Goal: Information Seeking & Learning: Learn about a topic

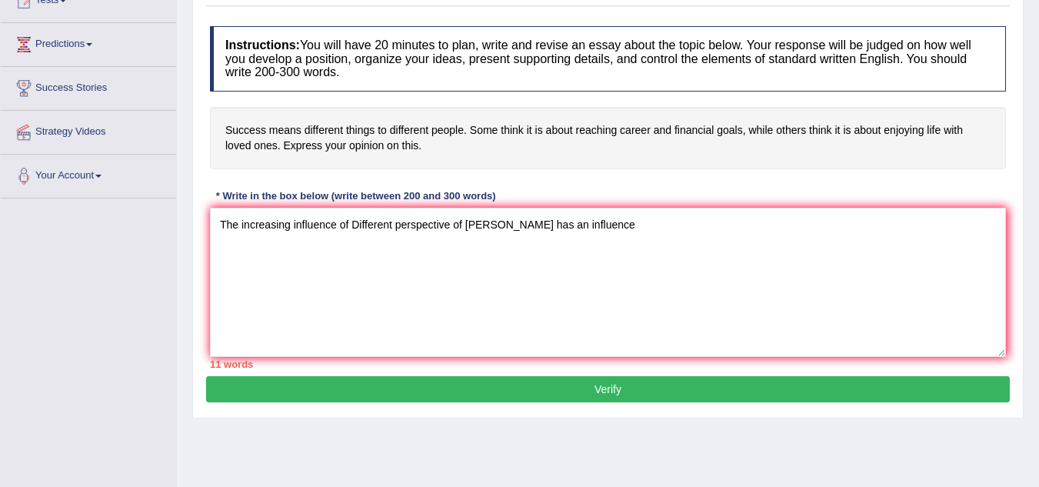
click at [501, 225] on textarea "The increasing influence of Different perspective of [PERSON_NAME] has an influ…" at bounding box center [608, 282] width 796 height 149
click at [588, 226] on textarea "The increasing influence of Different perspective of [PERSON_NAME], has an infl…" at bounding box center [608, 282] width 796 height 149
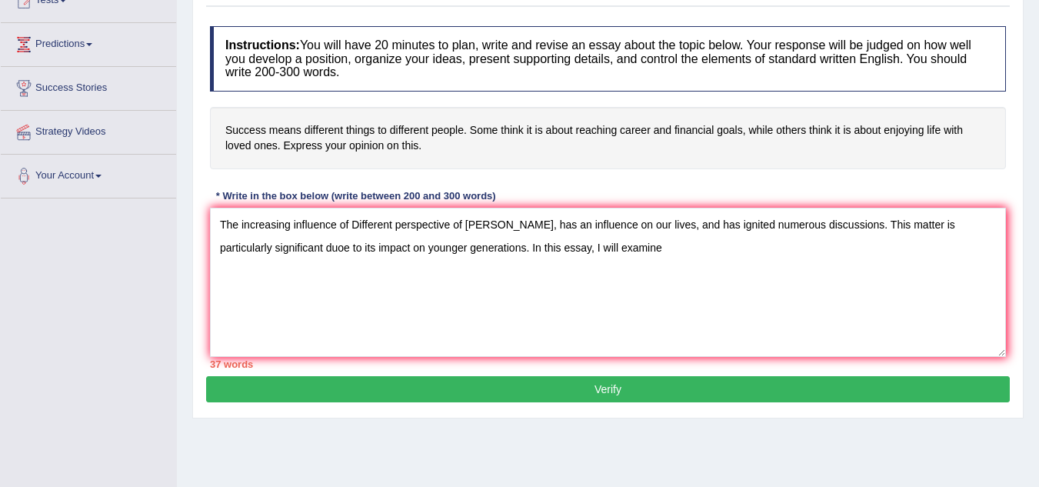
click at [289, 250] on textarea "The increasing influence of Different perspective of [PERSON_NAME], has an infl…" at bounding box center [608, 282] width 796 height 149
click at [610, 246] on textarea "The increasing influence of Different perspective of [PERSON_NAME], has an infl…" at bounding box center [608, 282] width 796 height 149
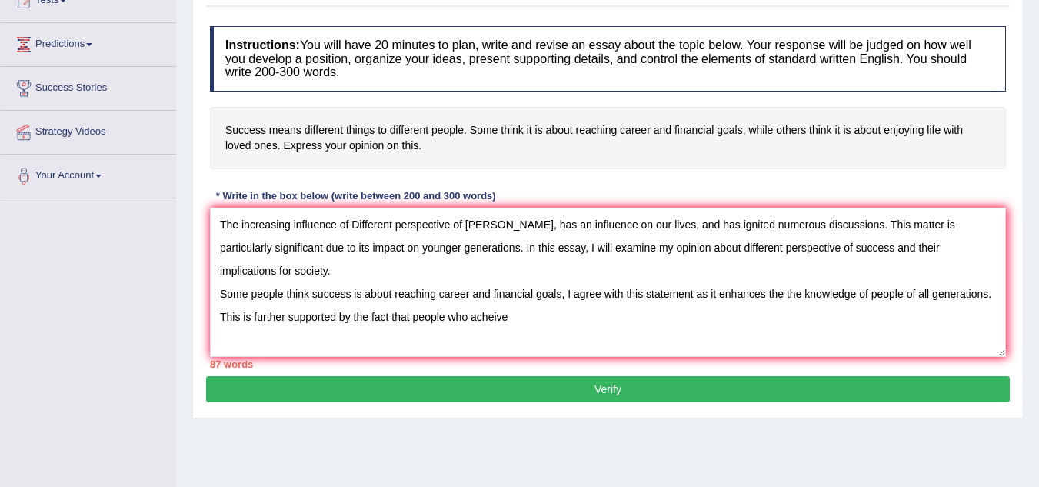
click at [488, 316] on textarea "The increasing influence of Different perspective of [PERSON_NAME], has an infl…" at bounding box center [608, 282] width 796 height 149
click at [499, 317] on textarea "The increasing influence of Different perspective of [PERSON_NAME], has an infl…" at bounding box center [608, 282] width 796 height 149
click at [526, 311] on textarea "The increasing influence of Different perspective of [PERSON_NAME], has an infl…" at bounding box center [608, 282] width 796 height 149
click at [783, 295] on textarea "The increasing influence of Different perspective of [PERSON_NAME], has an infl…" at bounding box center [608, 282] width 796 height 149
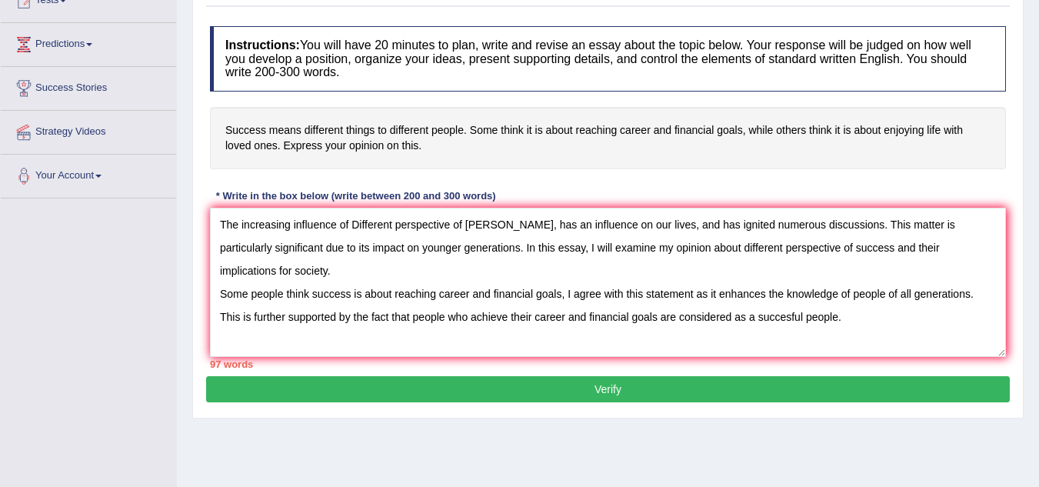
click at [758, 313] on textarea "The increasing influence of Different perspective of [PERSON_NAME], has an infl…" at bounding box center [608, 282] width 796 height 149
click at [872, 312] on textarea "The increasing influence of Different perspective of [PERSON_NAME], has an infl…" at bounding box center [608, 282] width 796 height 149
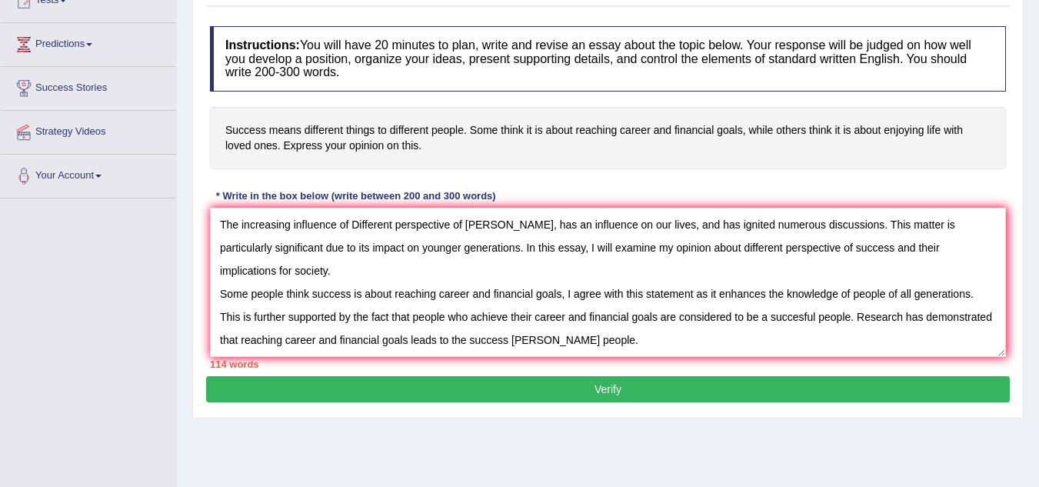
click at [525, 340] on textarea "The increasing influence of Different perspective of [PERSON_NAME], has an infl…" at bounding box center [608, 282] width 796 height 149
click at [614, 342] on textarea "The increasing influence of Different perspective of [PERSON_NAME], has an infl…" at bounding box center [608, 282] width 796 height 149
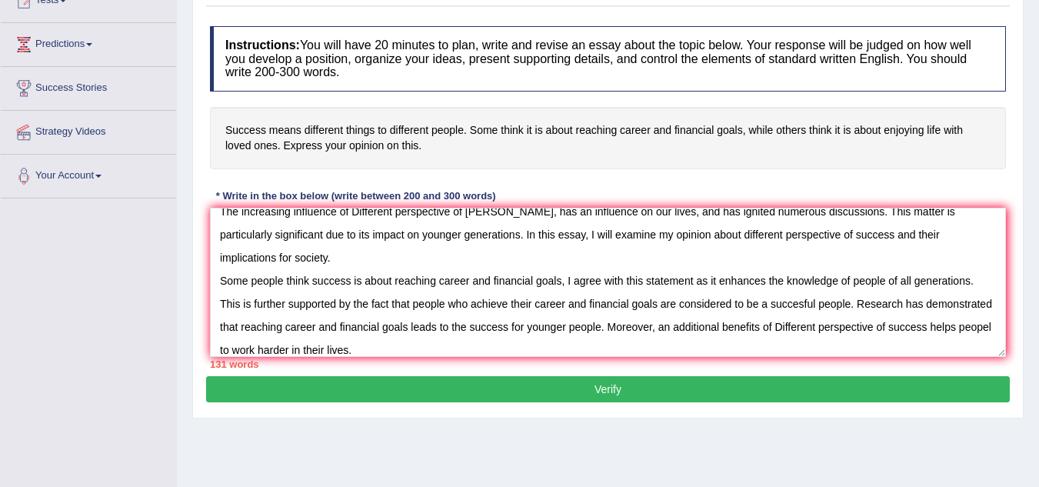
click at [323, 352] on textarea "The increasing influence of Different perspective of [PERSON_NAME], has an infl…" at bounding box center [608, 282] width 796 height 149
click at [464, 345] on textarea "The increasing influence of Different perspective of [PERSON_NAME], has an infl…" at bounding box center [608, 282] width 796 height 149
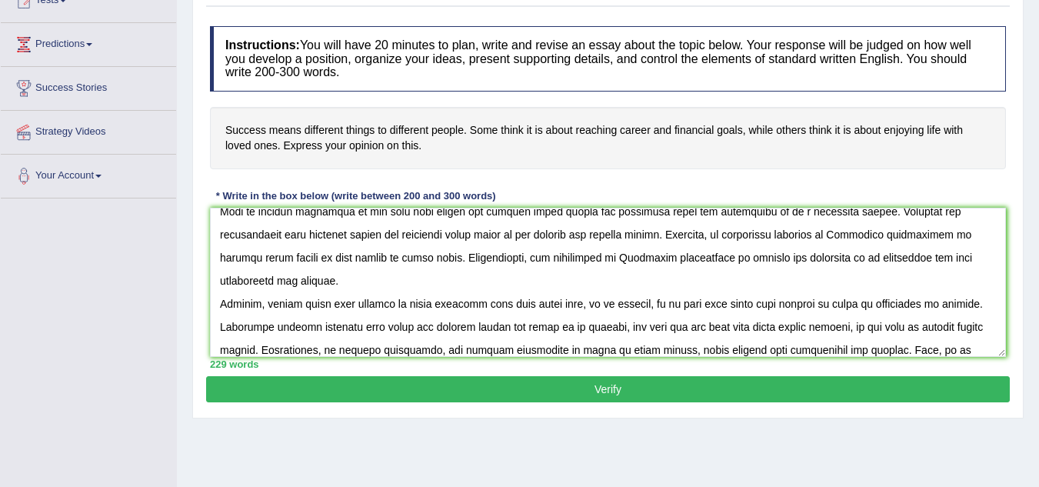
scroll to position [128, 0]
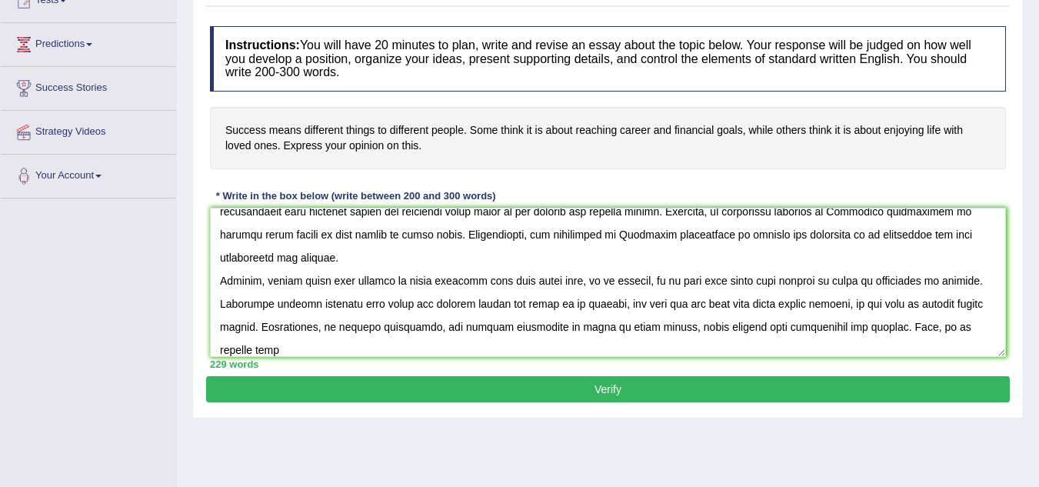
click at [841, 276] on textarea at bounding box center [608, 282] width 796 height 149
click at [245, 345] on textarea at bounding box center [608, 282] width 796 height 149
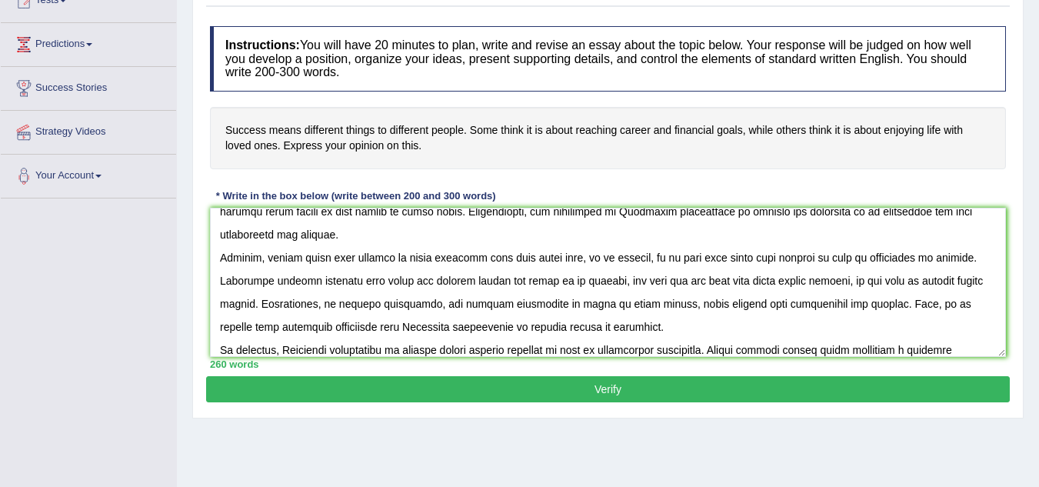
click at [848, 349] on textarea at bounding box center [608, 282] width 796 height 149
click at [941, 350] on textarea at bounding box center [608, 282] width 796 height 149
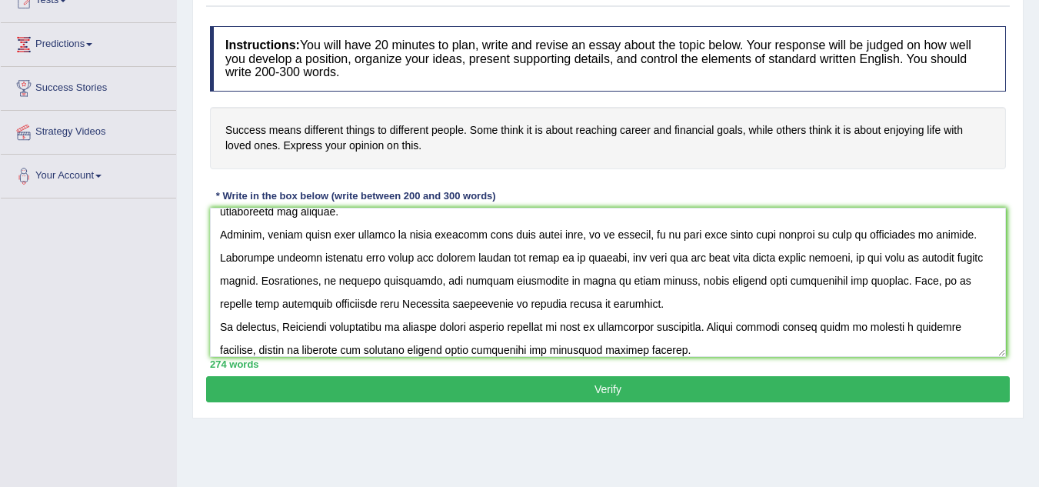
type textarea "The increasing influence of Different perspective of [PERSON_NAME], has an infl…"
click at [717, 382] on button "Verify" at bounding box center [608, 389] width 804 height 26
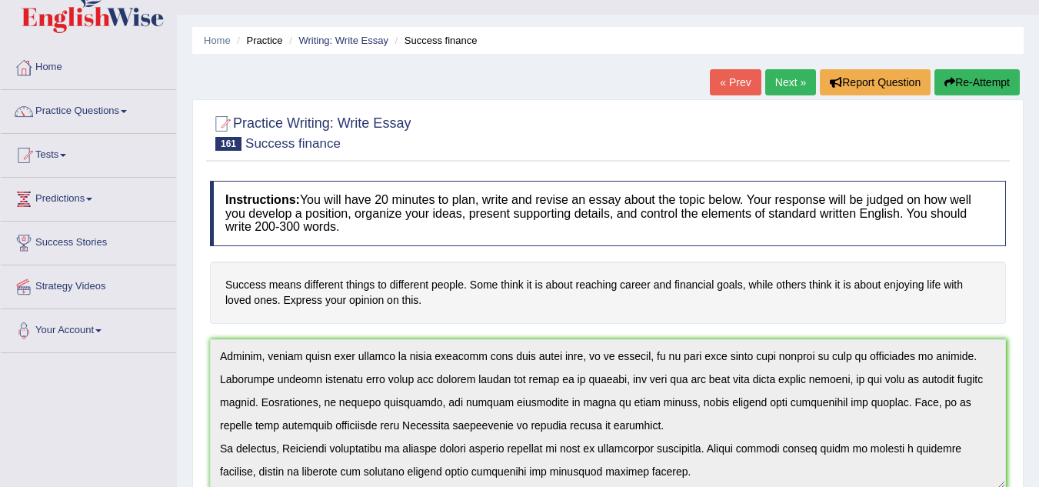
scroll to position [0, 0]
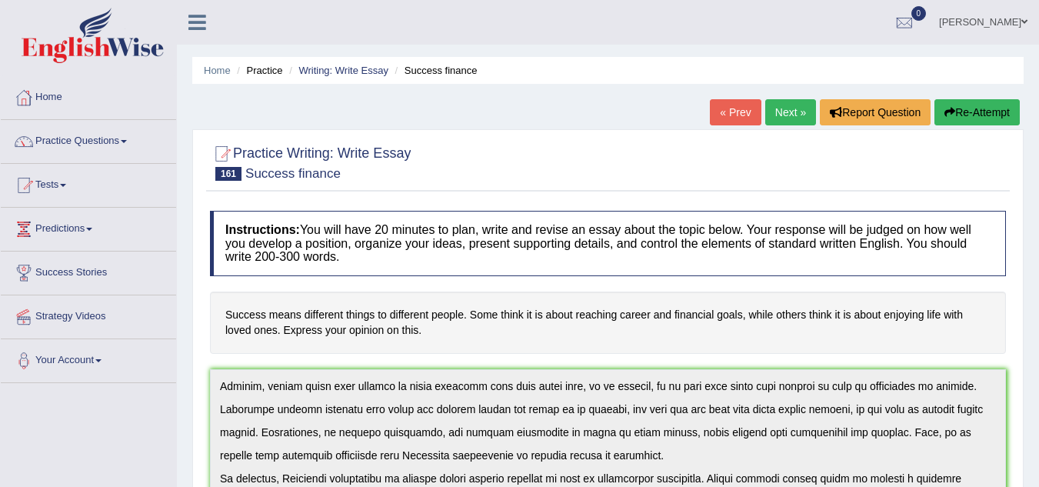
click at [729, 108] on link "« Prev" at bounding box center [735, 112] width 51 height 26
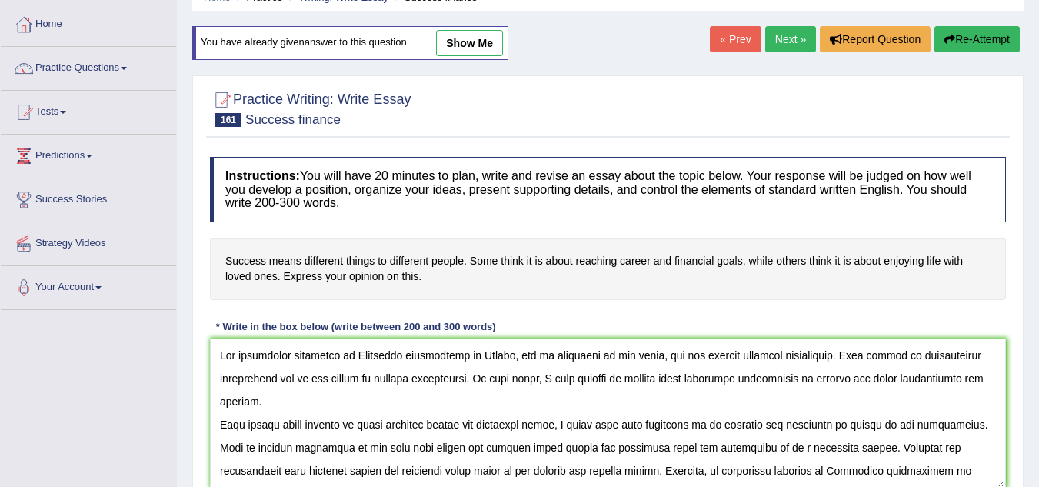
scroll to position [175, 0]
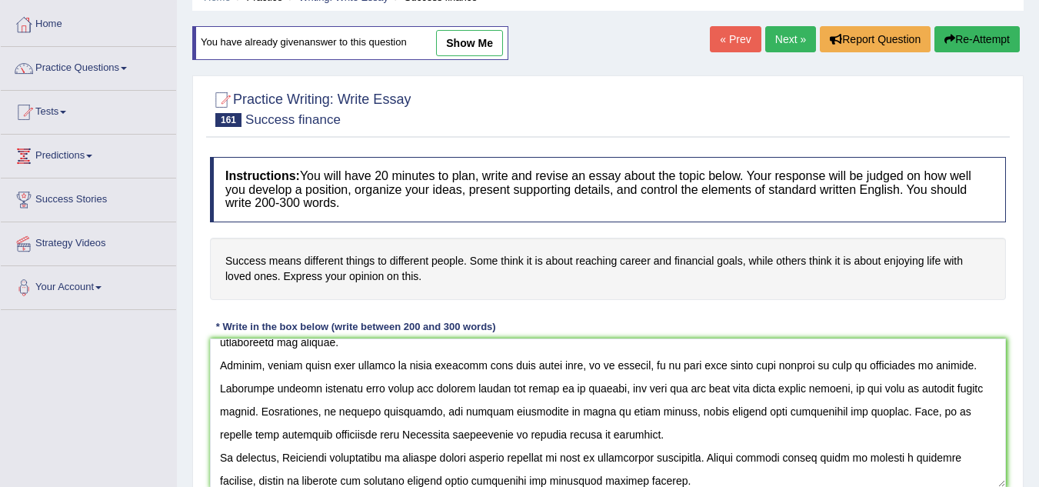
click at [297, 482] on textarea at bounding box center [608, 412] width 796 height 149
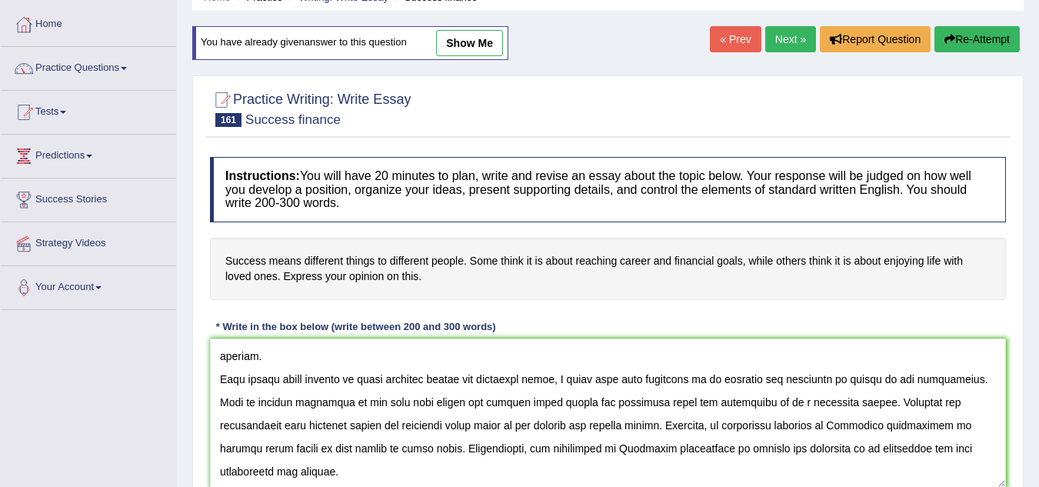
scroll to position [0, 0]
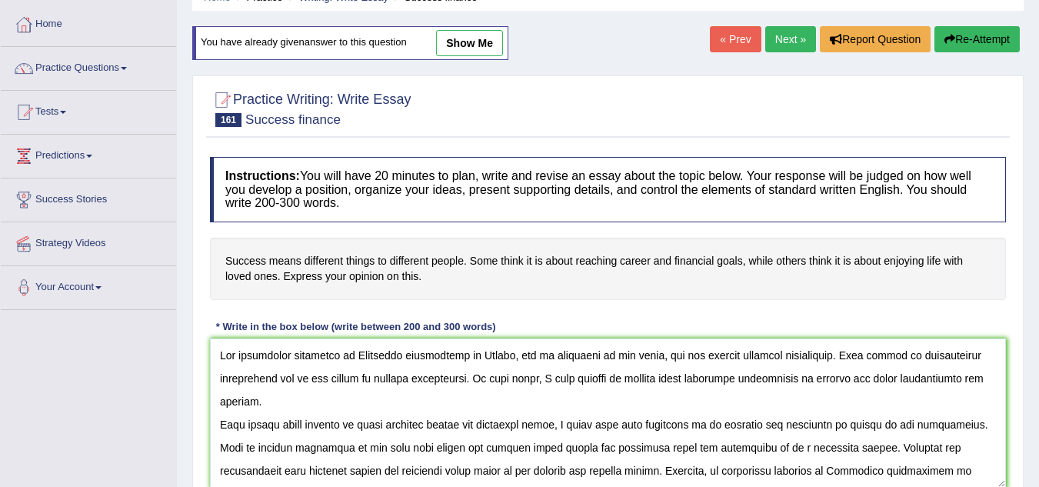
click at [786, 469] on textarea at bounding box center [608, 412] width 796 height 149
click at [790, 470] on textarea at bounding box center [608, 412] width 796 height 149
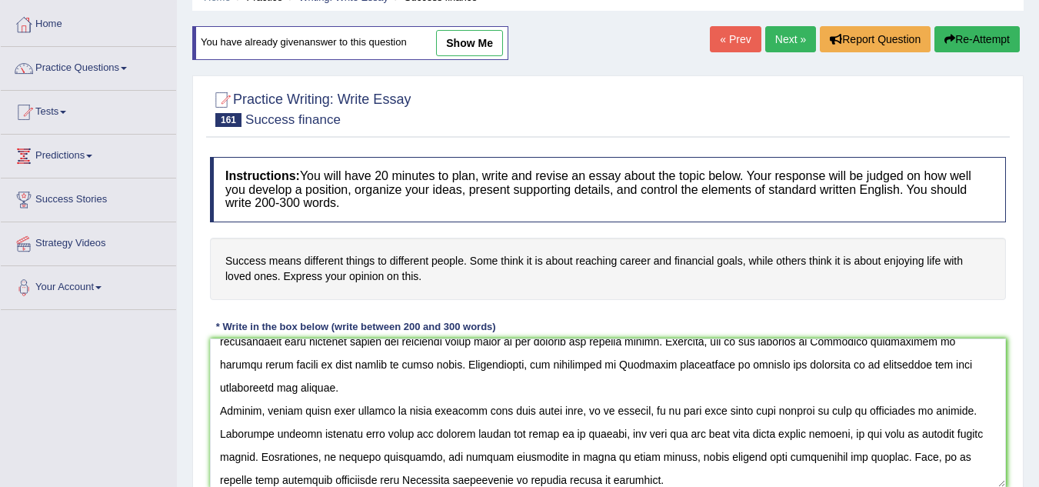
scroll to position [102, 0]
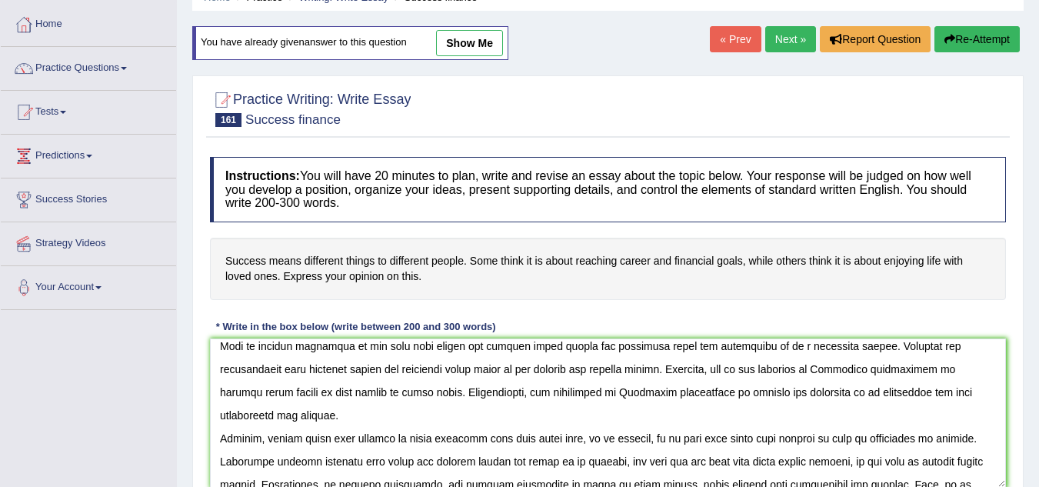
drag, startPoint x: 989, startPoint y: 369, endPoint x: 727, endPoint y: 372, distance: 262.3
click at [727, 372] on textarea at bounding box center [608, 412] width 796 height 149
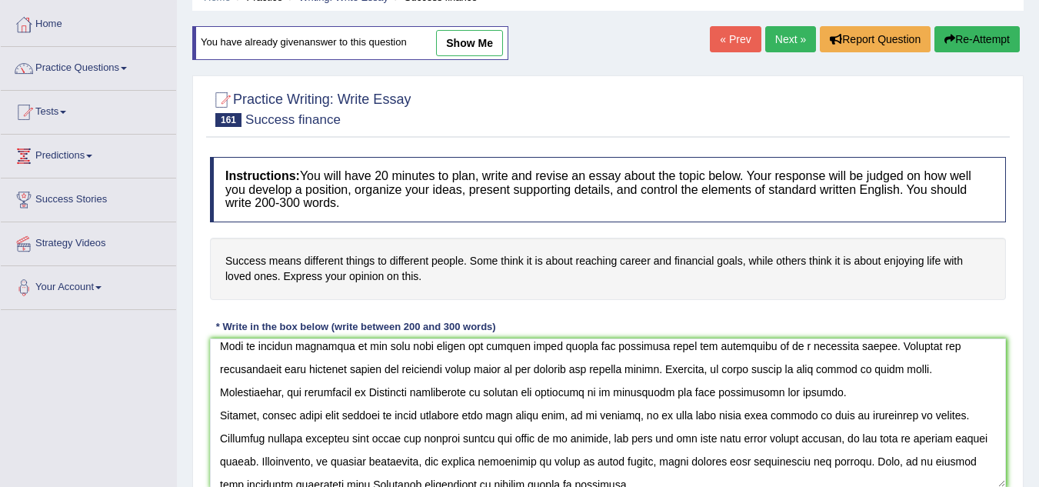
click at [255, 435] on textarea at bounding box center [608, 412] width 796 height 149
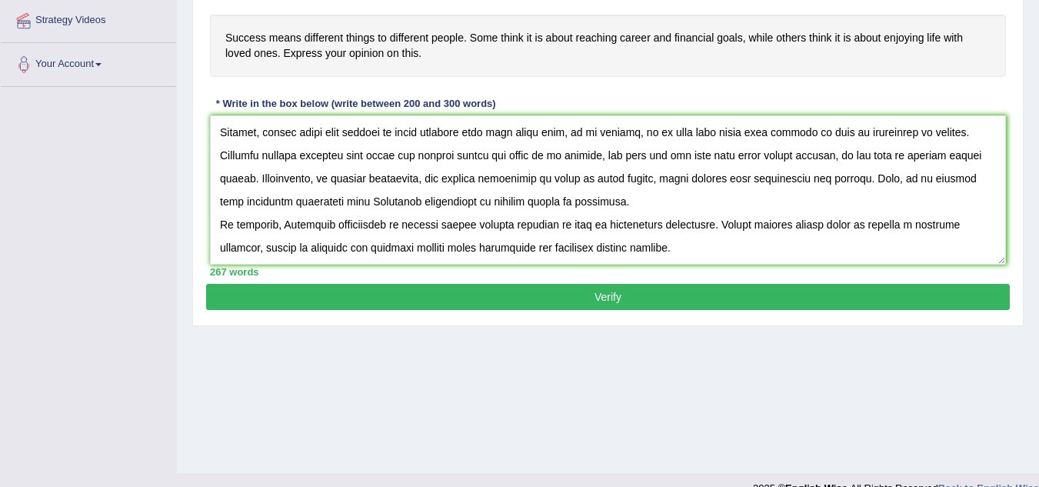
scroll to position [321, 0]
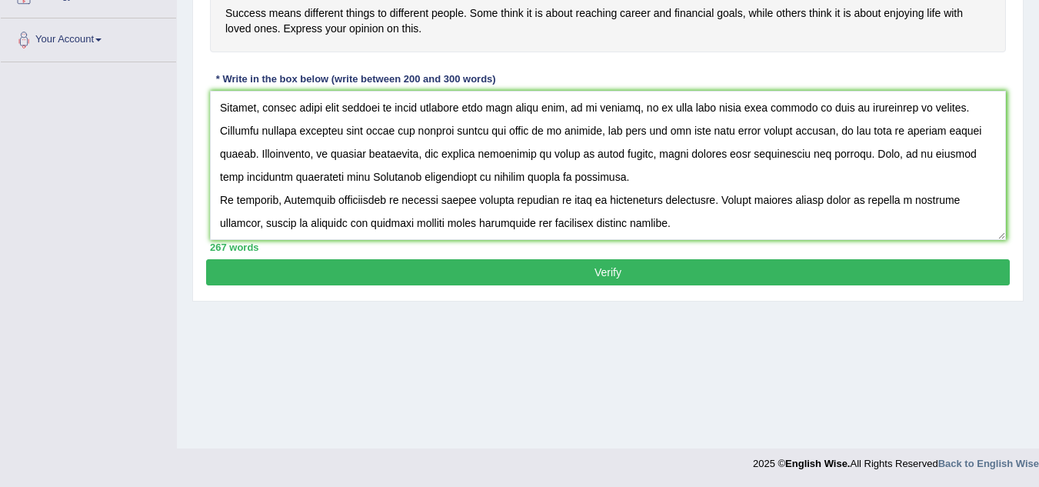
type textarea "The increasing influence of Different perspective of Sucess, has an influence o…"
click at [580, 264] on button "Verify" at bounding box center [608, 272] width 804 height 26
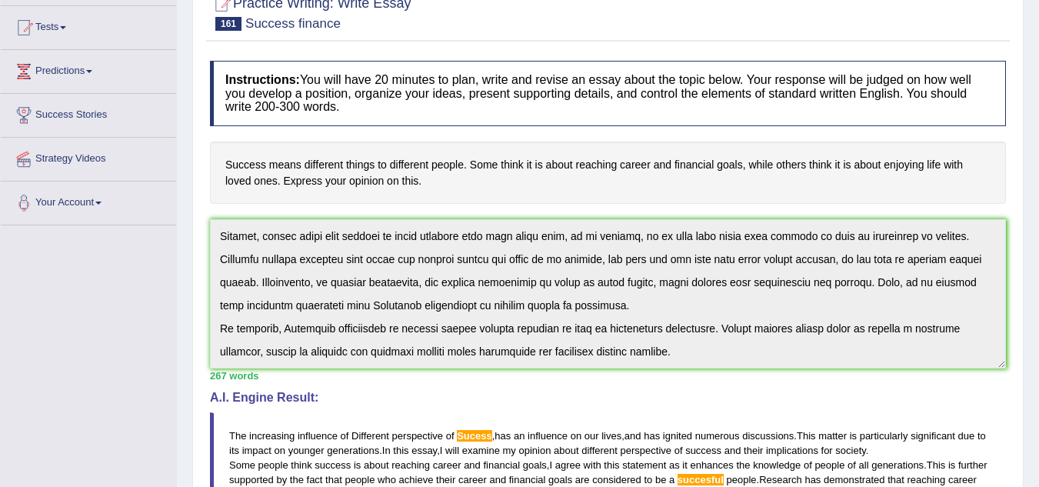
scroll to position [0, 0]
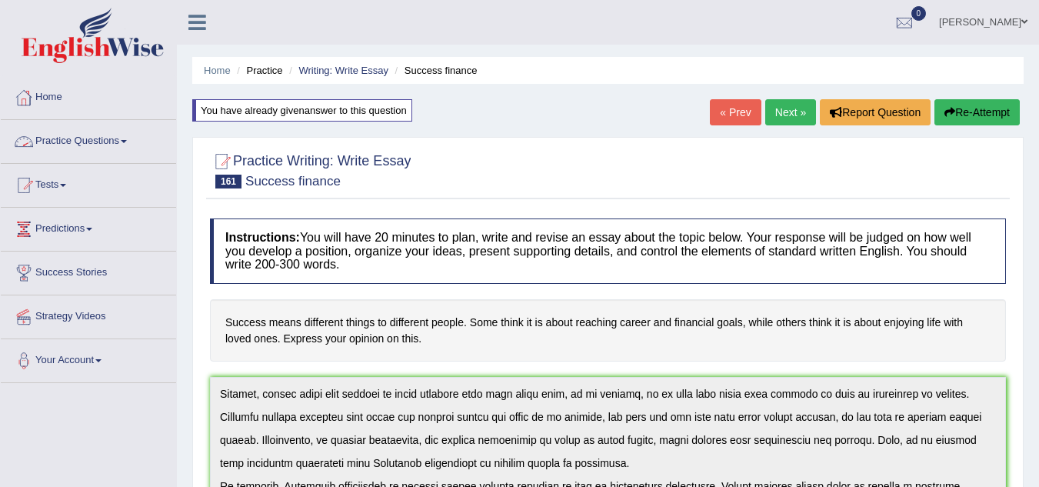
click at [97, 132] on link "Practice Questions" at bounding box center [88, 139] width 175 height 38
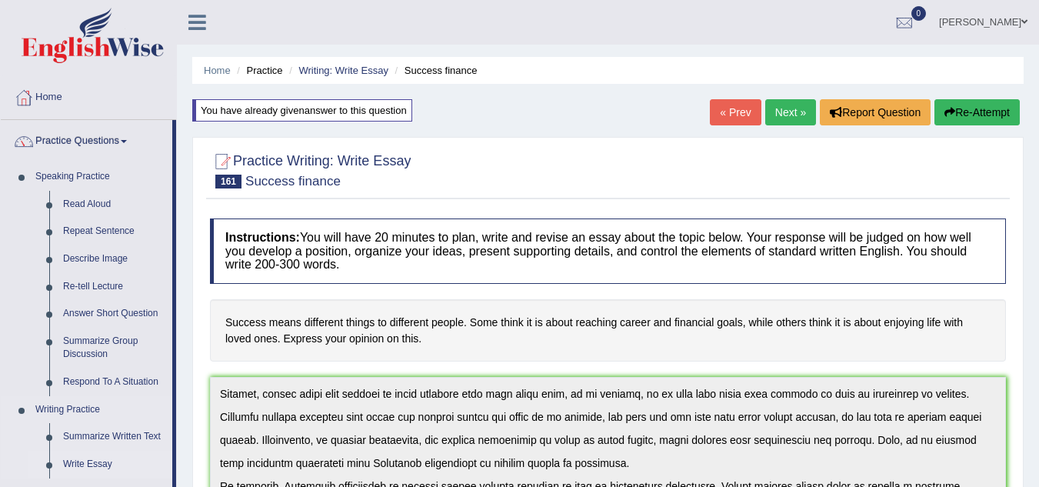
click at [78, 458] on link "Write Essay" at bounding box center [114, 465] width 116 height 28
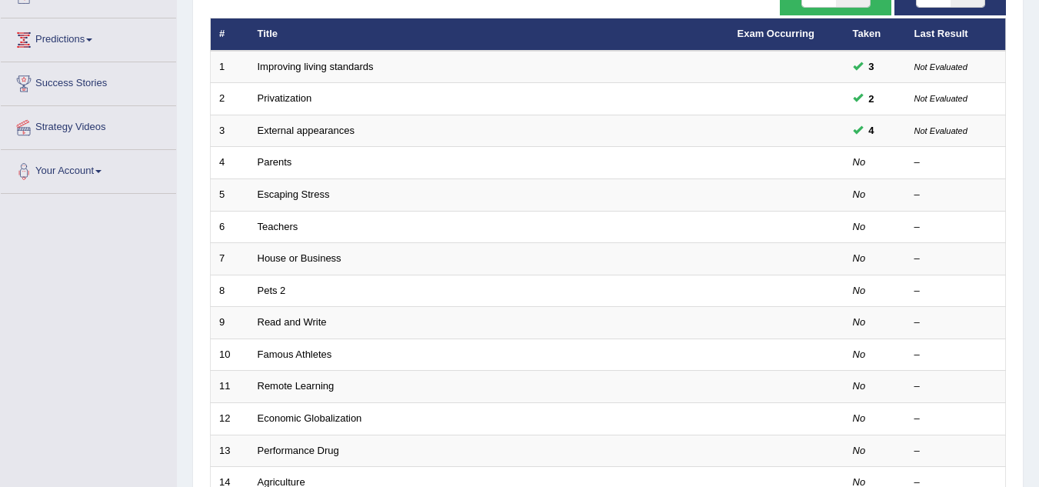
scroll to position [247, 0]
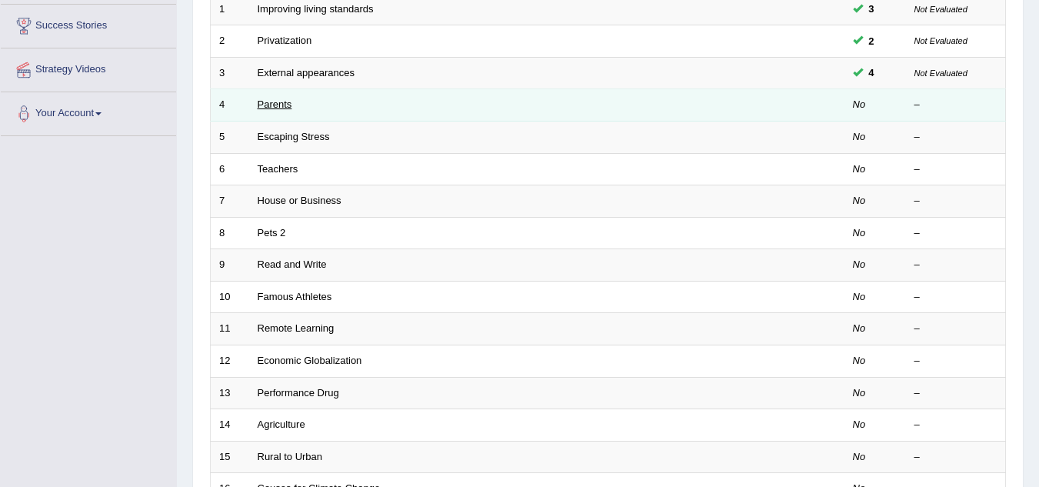
click at [278, 107] on link "Parents" at bounding box center [275, 104] width 35 height 12
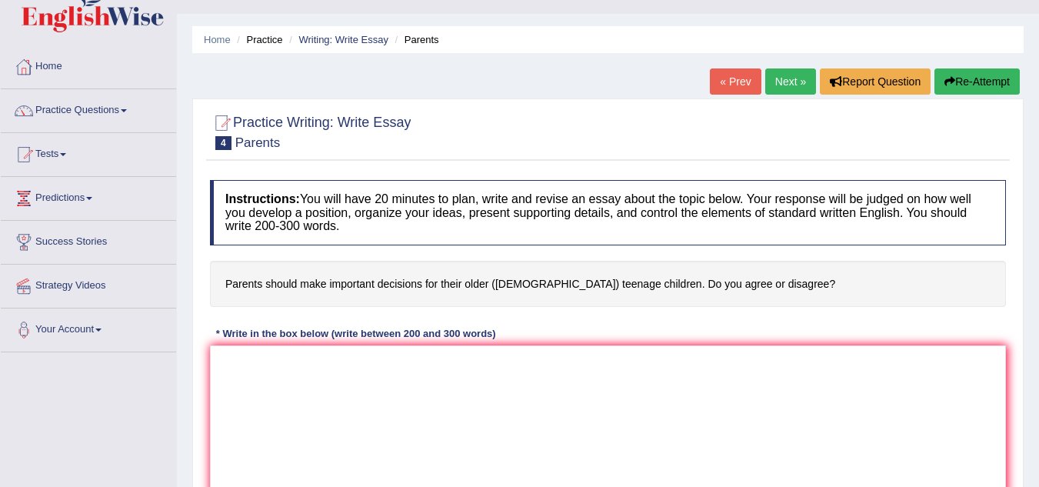
scroll to position [62, 0]
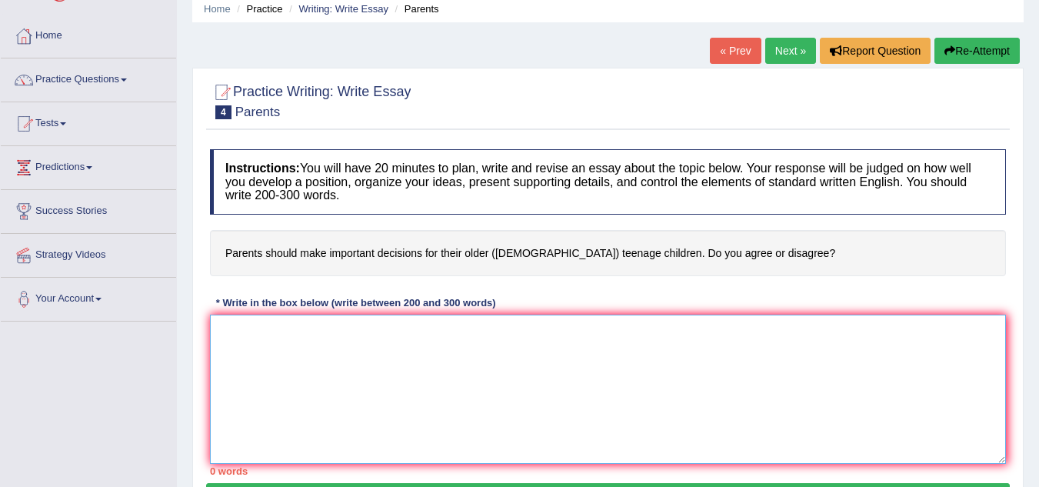
click at [240, 332] on textarea at bounding box center [608, 389] width 796 height 149
